Goal: Find specific page/section: Find specific page/section

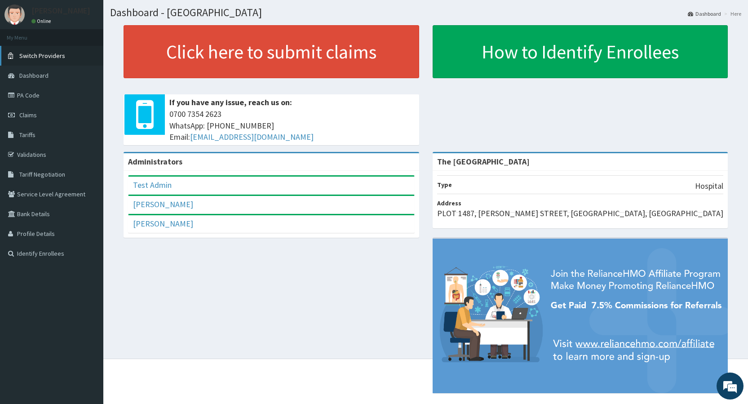
scroll to position [34, 0]
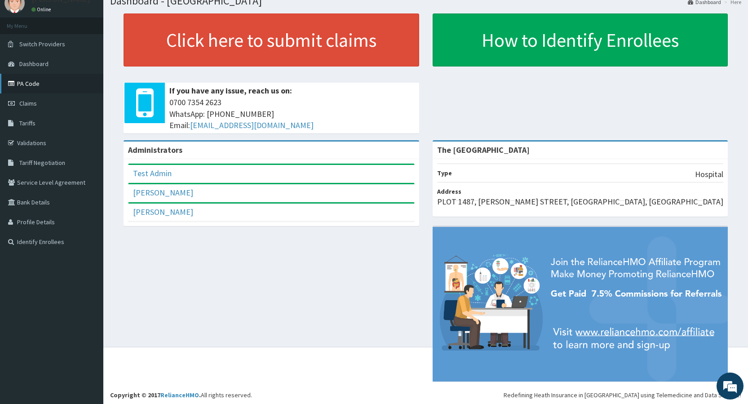
click at [23, 81] on link "PA Code" at bounding box center [51, 84] width 103 height 20
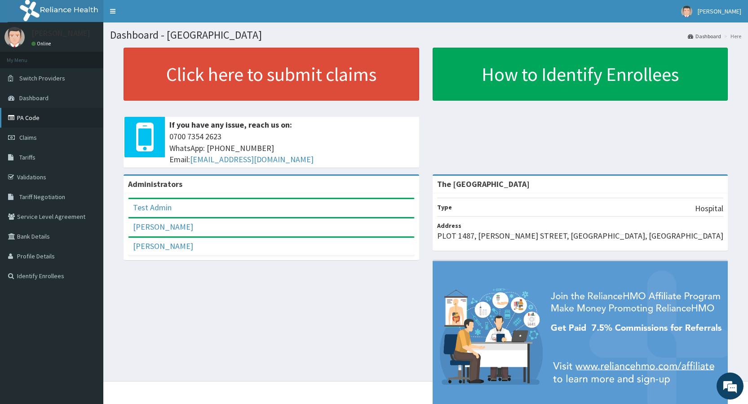
click at [47, 119] on link "PA Code" at bounding box center [51, 118] width 103 height 20
